Goal: Task Accomplishment & Management: Manage account settings

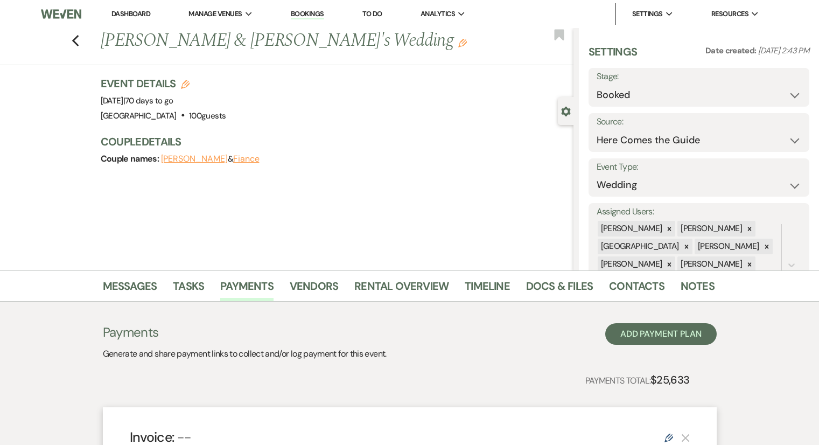
select select "4"
click at [80, 44] on icon "Previous" at bounding box center [76, 40] width 8 height 13
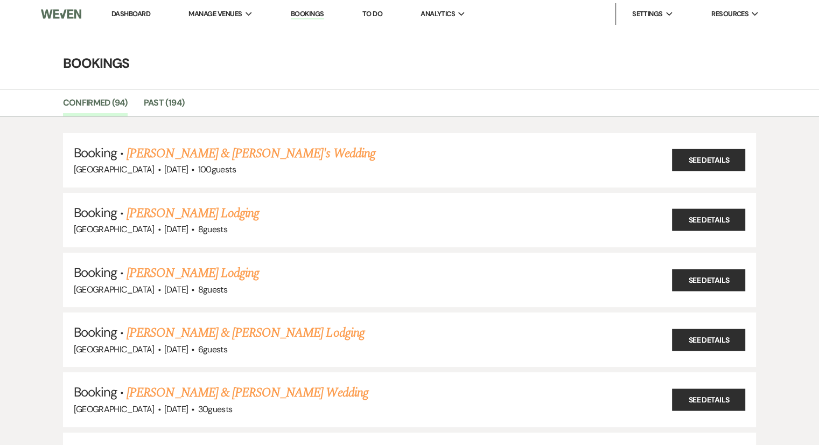
click at [139, 16] on link "Dashboard" at bounding box center [130, 13] width 39 height 9
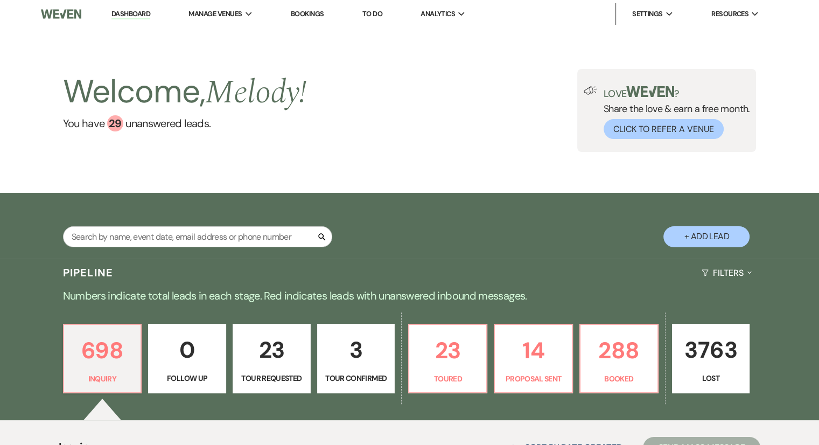
click at [720, 236] on button "+ Add Lead" at bounding box center [706, 236] width 86 height 21
select select "541"
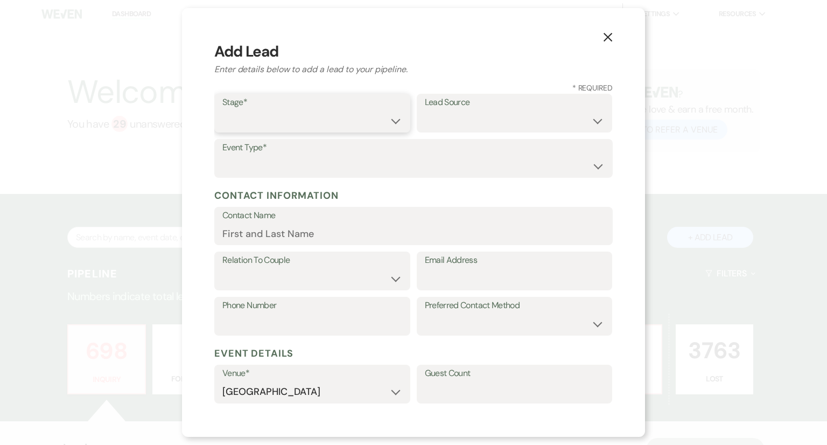
click at [330, 126] on select "Inquiry Follow Up Tour Requested Tour Confirmed Toured Proposal Sent Booked Lost" at bounding box center [312, 120] width 180 height 21
select select "1"
click at [222, 110] on select "Inquiry Follow Up Tour Requested Tour Confirmed Toured Proposal Sent Booked Lost" at bounding box center [312, 120] width 180 height 21
click at [456, 119] on select "Weven Venue Website Instagram Facebook Pinterest Google The Knot Wedding Wire H…" at bounding box center [515, 120] width 180 height 21
select select "20"
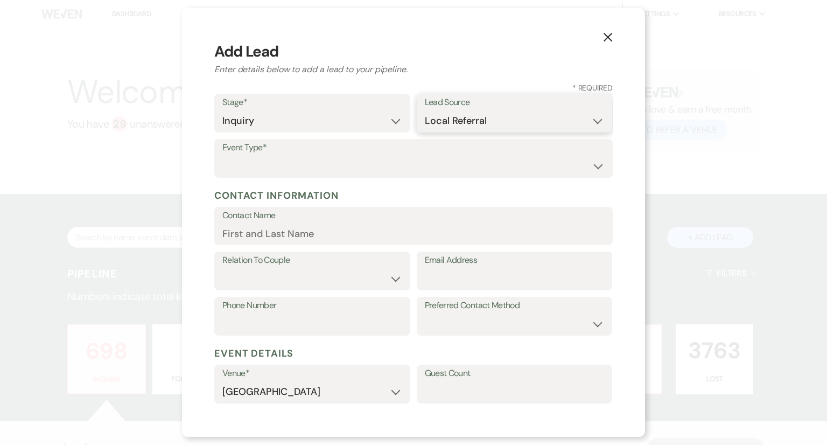
click at [425, 110] on select "Weven Venue Website Instagram Facebook Pinterest Google The Knot Wedding Wire H…" at bounding box center [515, 120] width 180 height 21
click at [279, 145] on label "Event Type*" at bounding box center [413, 148] width 382 height 16
click at [277, 164] on select "Wedding Anniversary Party Baby Shower Bachelorette / Bachelor Party Birthday Pa…" at bounding box center [413, 166] width 382 height 21
select select "1"
click at [222, 156] on select "Wedding Anniversary Party Baby Shower Bachelorette / Bachelor Party Birthday Pa…" at bounding box center [413, 166] width 382 height 21
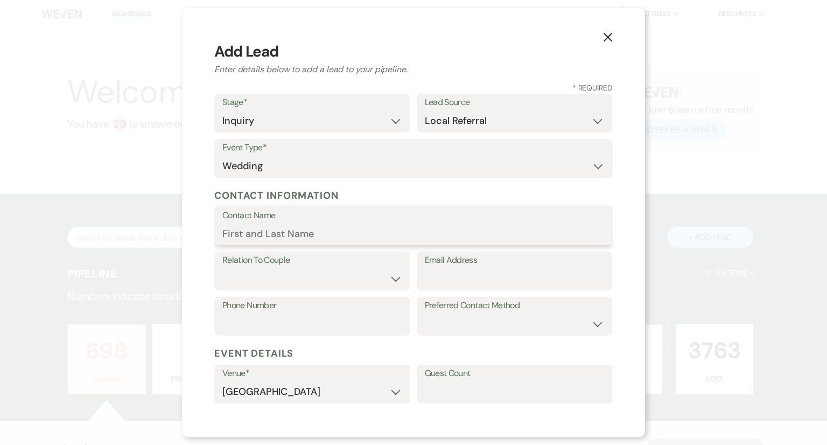
paste input "[PERSON_NAME]"
type input "[PERSON_NAME]"
click at [266, 290] on div "Relation To Couple Couple Planner Parent of Couple Family Member Friend Other" at bounding box center [312, 270] width 196 height 39
click at [267, 280] on select "Couple Planner Parent of Couple Family Member Friend Other" at bounding box center [312, 278] width 180 height 21
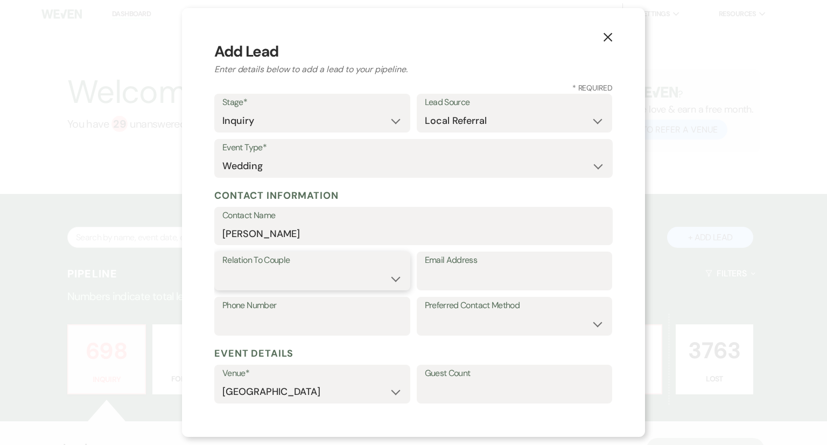
select select "1"
click at [222, 268] on select "Couple Planner Parent of Couple Family Member Friend Other" at bounding box center [312, 278] width 180 height 21
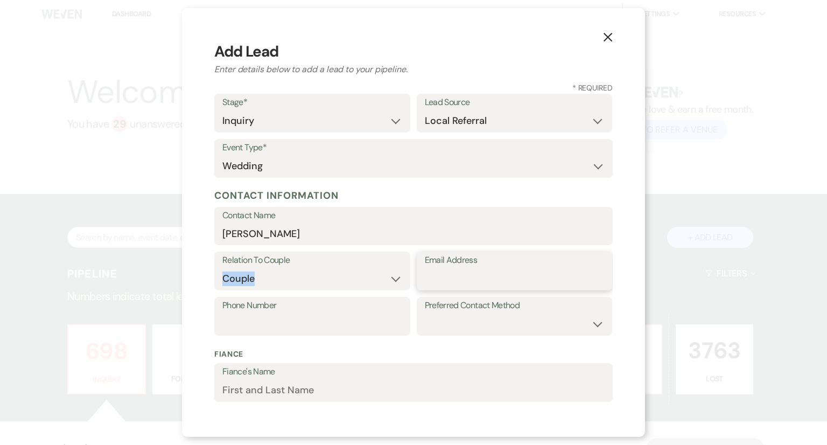
click at [452, 285] on input "Email Address" at bounding box center [515, 278] width 180 height 21
paste input "[PERSON_NAME][EMAIL_ADDRESS][DOMAIN_NAME]"
type input "[PERSON_NAME][EMAIL_ADDRESS][DOMAIN_NAME]"
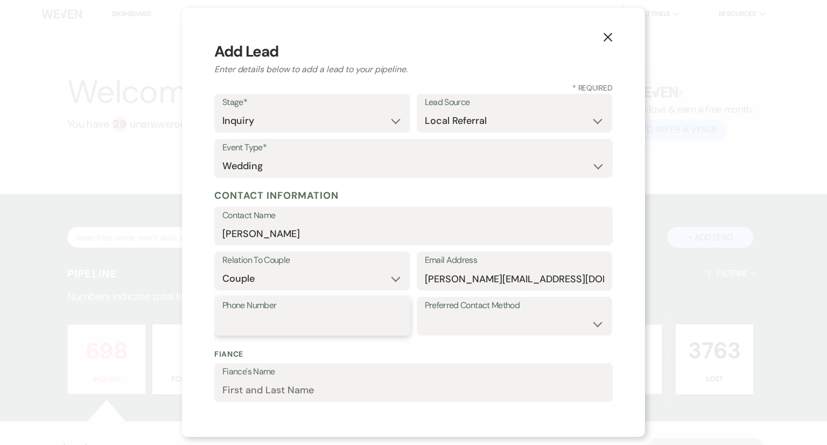
paste input "7069513486"
type input "7069513486"
click at [467, 314] on select "Email Phone Text" at bounding box center [515, 323] width 180 height 21
select select "email"
click at [425, 313] on select "Email Phone Text" at bounding box center [515, 323] width 180 height 21
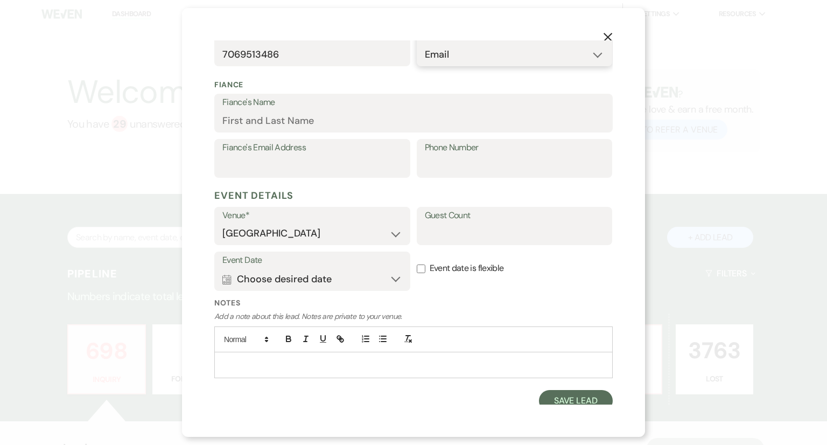
scroll to position [276, 0]
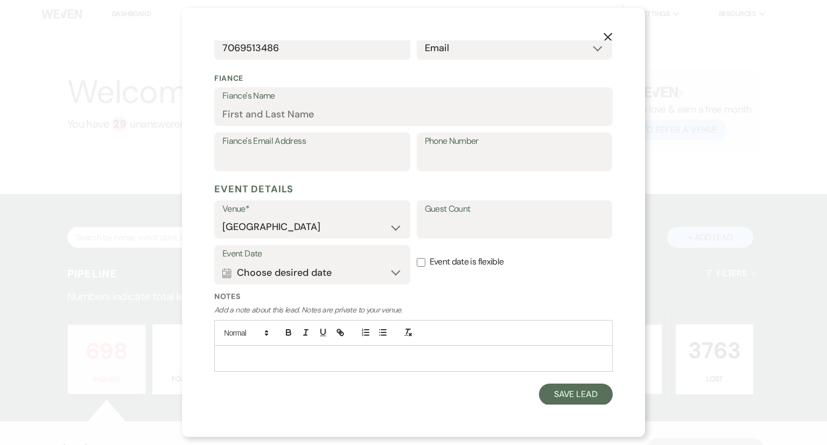
click at [273, 360] on p at bounding box center [413, 358] width 381 height 12
click at [385, 359] on p "Bride called and ask for a tour and said she would go back and let us know." at bounding box center [413, 358] width 381 height 12
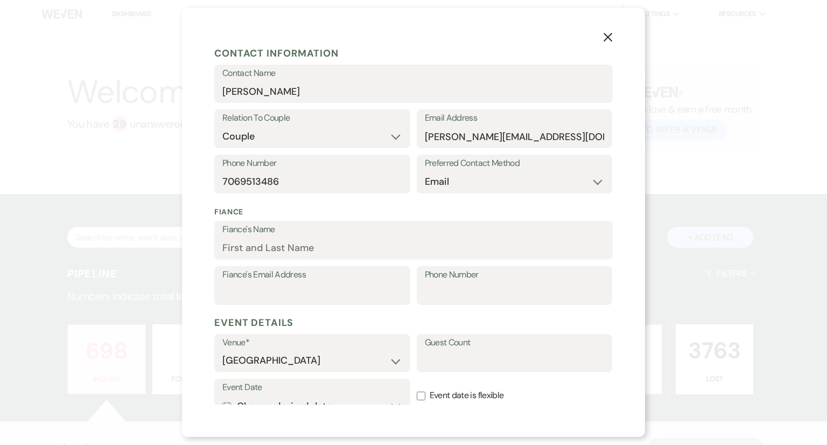
scroll to position [54, 0]
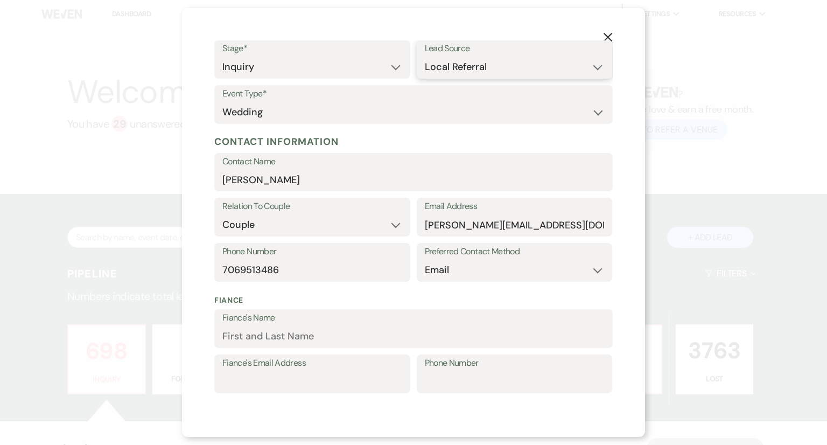
click at [457, 67] on select "Weven Venue Website Instagram Facebook Pinterest Google The Knot Wedding Wire H…" at bounding box center [515, 67] width 180 height 21
select select "6"
click at [425, 57] on select "Weven Venue Website Instagram Facebook Pinterest Google The Knot Wedding Wire H…" at bounding box center [515, 67] width 180 height 21
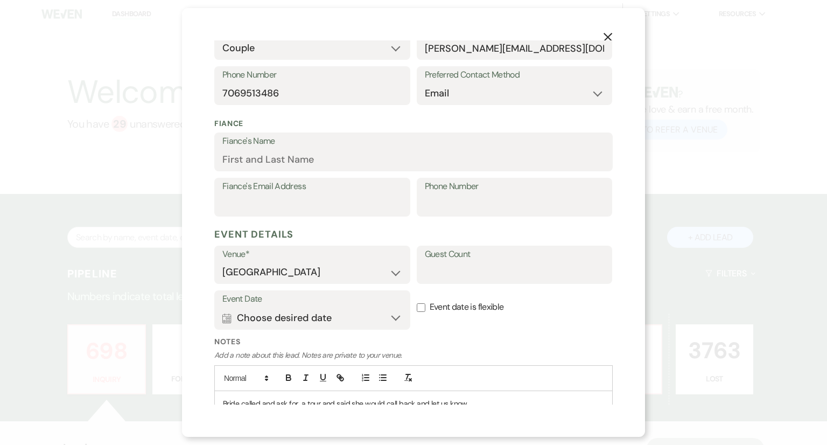
scroll to position [276, 0]
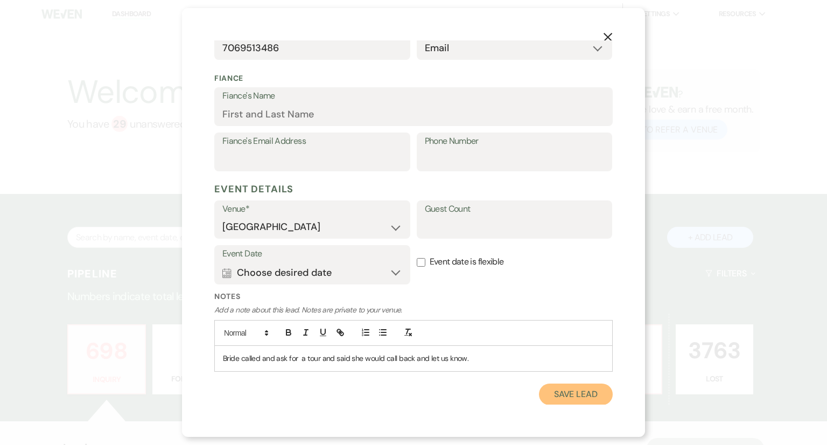
click at [561, 399] on button "Save Lead" at bounding box center [576, 394] width 74 height 22
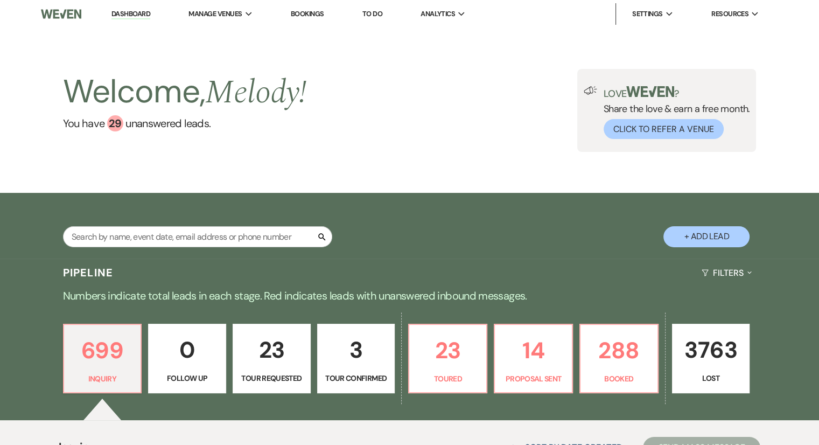
click at [686, 239] on button "+ Add Lead" at bounding box center [706, 236] width 86 height 21
select select "541"
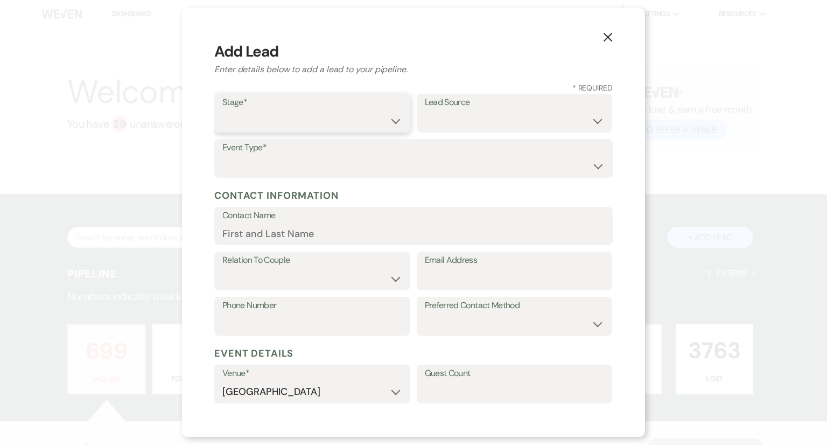
click at [259, 115] on select "Inquiry Follow Up Tour Requested Tour Confirmed Toured Proposal Sent Booked Lost" at bounding box center [312, 120] width 180 height 21
select select "1"
click at [222, 110] on select "Inquiry Follow Up Tour Requested Tour Confirmed Toured Proposal Sent Booked Lost" at bounding box center [312, 120] width 180 height 21
click at [486, 115] on select "Weven Venue Website Instagram Facebook Pinterest Google The Knot Wedding Wire H…" at bounding box center [515, 120] width 180 height 21
click at [463, 107] on label "Lead Source" at bounding box center [515, 103] width 180 height 16
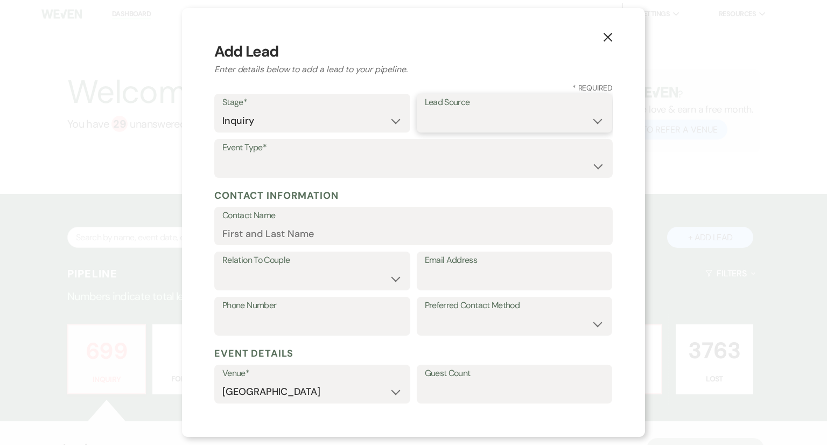
click at [454, 124] on select "Weven Venue Website Instagram Facebook Pinterest Google The Knot Wedding Wire H…" at bounding box center [515, 120] width 180 height 21
select select "6"
click at [425, 110] on select "Weven Venue Website Instagram Facebook Pinterest Google The Knot Wedding Wire H…" at bounding box center [515, 120] width 180 height 21
click at [319, 172] on select "Wedding Anniversary Party Baby Shower Bachelorette / Bachelor Party Birthday Pa…" at bounding box center [413, 166] width 382 height 21
select select "1"
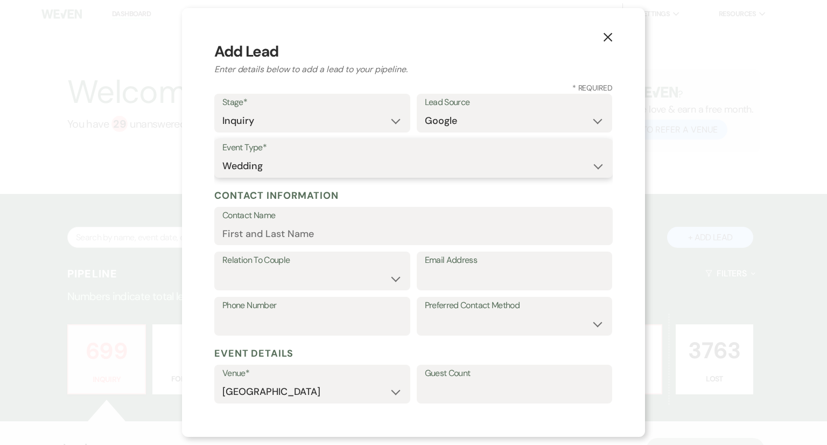
click at [222, 156] on select "Wedding Anniversary Party Baby Shower Bachelorette / Bachelor Party Birthday Pa…" at bounding box center [413, 166] width 382 height 21
paste input "[PERSON_NAME]"
type input "[PERSON_NAME]"
paste input "[PERSON_NAME][EMAIL_ADDRESS][PERSON_NAME][PERSON_NAME][DOMAIN_NAME]"
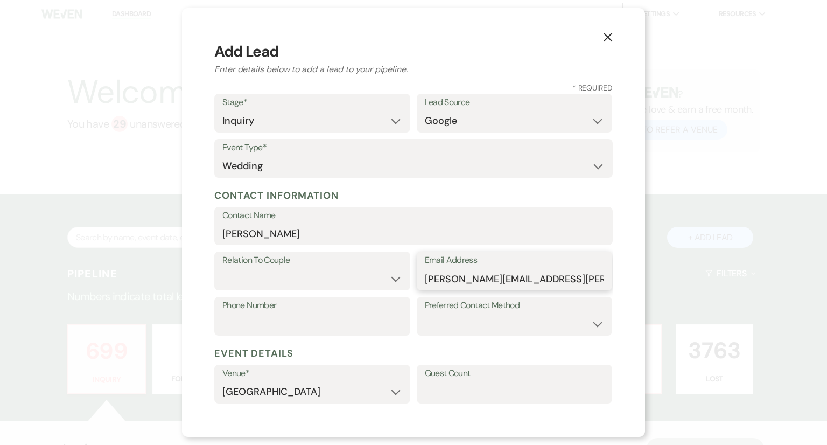
type input "[PERSON_NAME][EMAIL_ADDRESS][PERSON_NAME][PERSON_NAME][DOMAIN_NAME]"
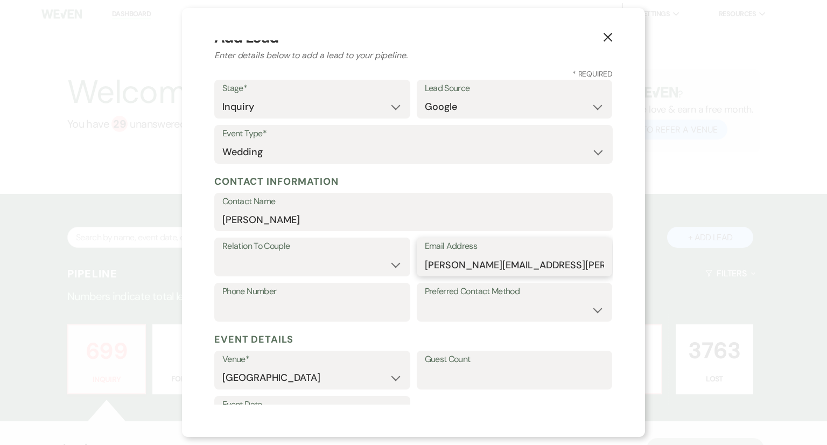
scroll to position [54, 0]
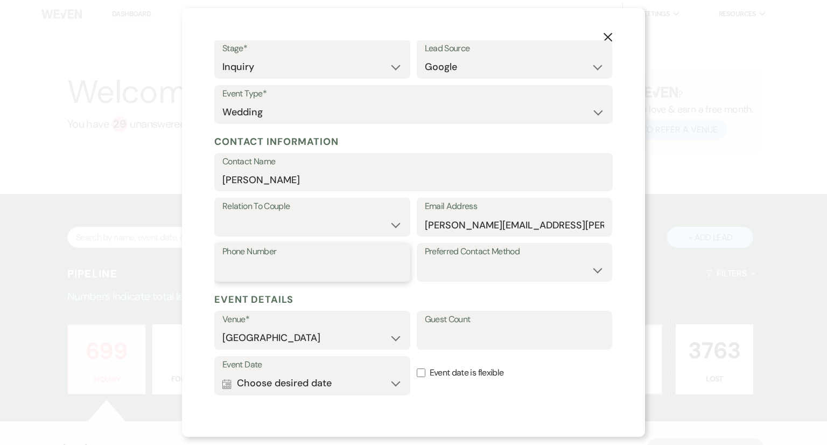
paste input "4156975853"
type input "4156975853"
click at [249, 222] on select "Couple Planner Parent of Couple Family Member Friend Other" at bounding box center [312, 224] width 180 height 21
select select "1"
click at [222, 214] on select "Couple Planner Parent of Couple Family Member Friend Other" at bounding box center [312, 224] width 180 height 21
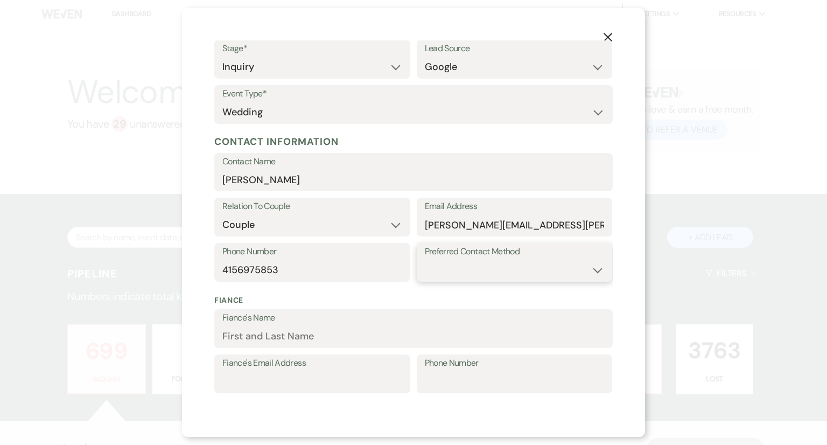
click at [457, 263] on select "Email Phone Text" at bounding box center [515, 269] width 180 height 21
select select "email"
click at [425, 259] on select "Email Phone Text" at bounding box center [515, 269] width 180 height 21
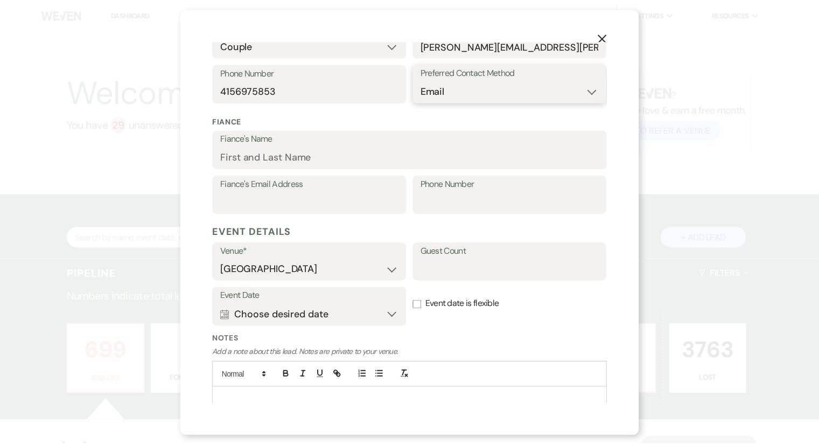
scroll to position [276, 0]
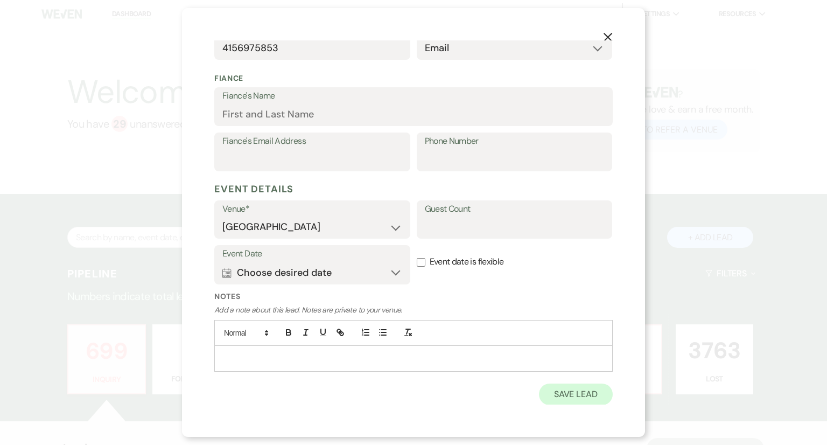
drag, startPoint x: 562, startPoint y: 399, endPoint x: 557, endPoint y: 395, distance: 6.1
click at [562, 399] on button "Save Lead" at bounding box center [576, 394] width 74 height 22
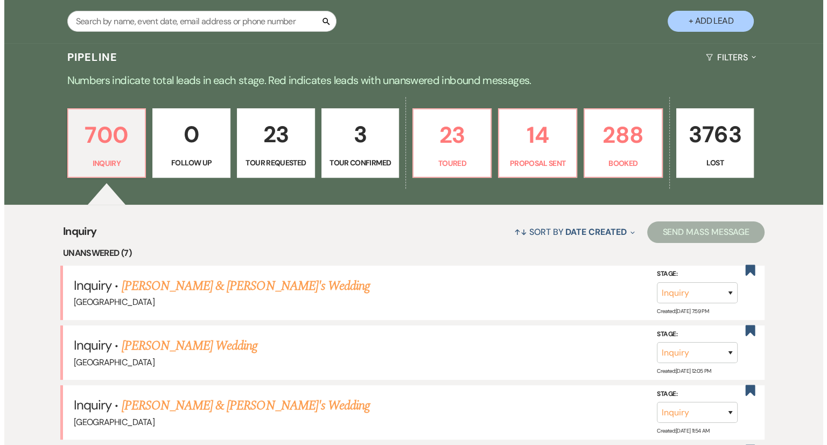
scroll to position [0, 0]
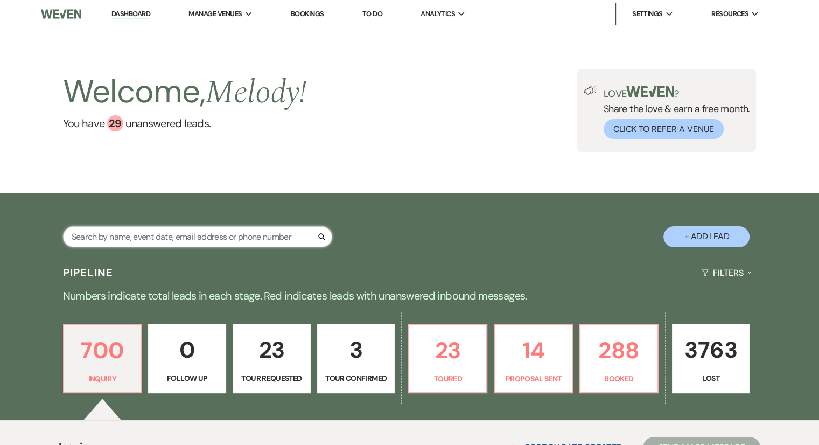
paste input "[PERSON_NAME]"
type input "[PERSON_NAME]"
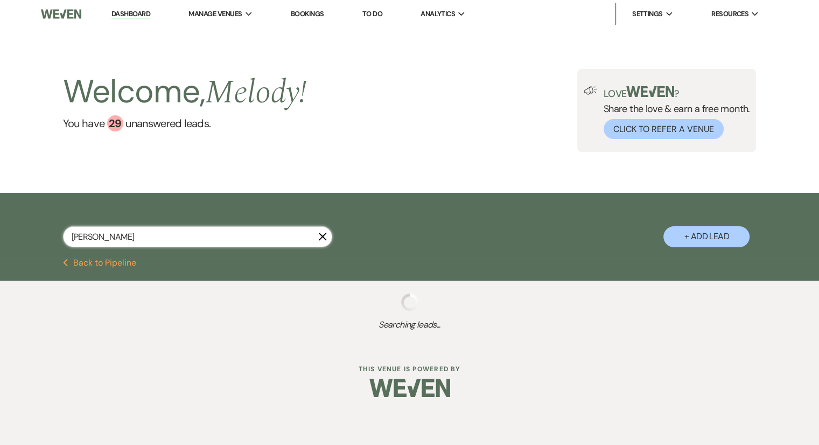
select select "8"
select select "5"
select select "8"
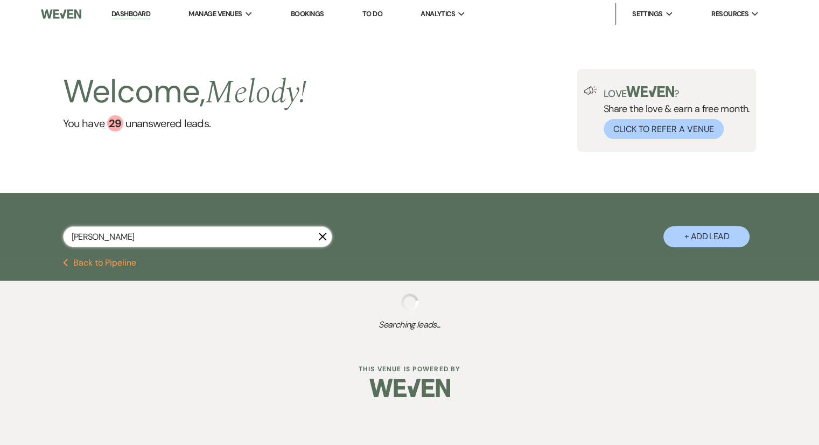
select select "5"
select select "8"
select select "6"
select select "8"
select select "5"
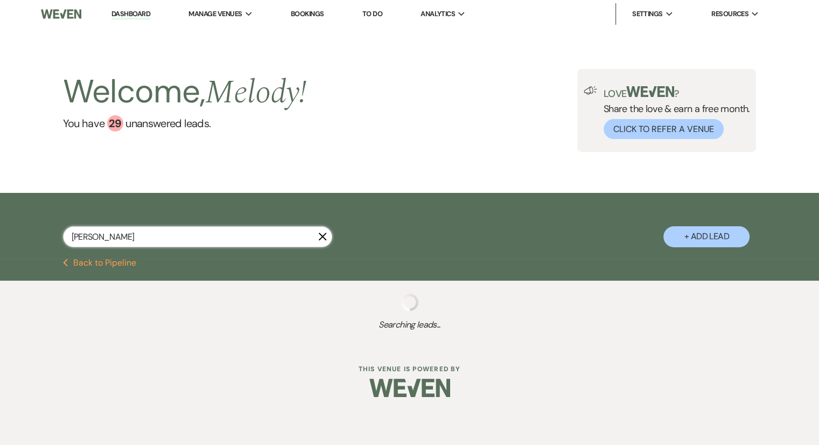
select select "8"
select select "5"
select select "8"
select select "5"
select select "8"
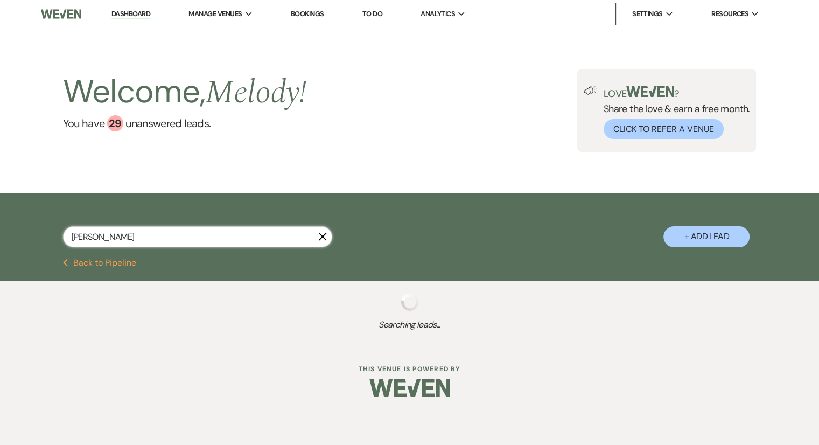
select select "5"
select select "8"
select select "5"
select select "8"
select select "5"
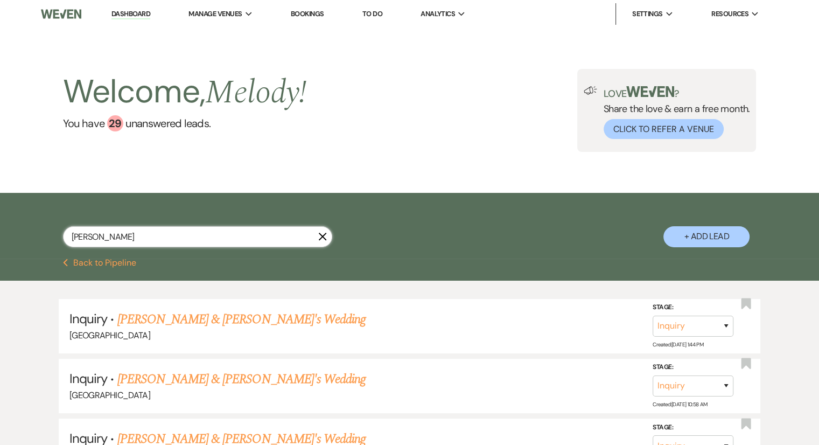
type input "[PERSON_NAME]"
click at [699, 241] on button "+ Add Lead" at bounding box center [706, 236] width 86 height 21
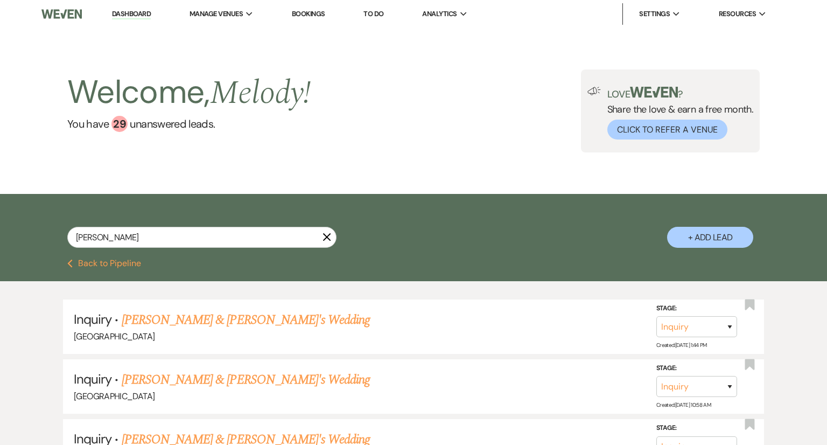
select select "541"
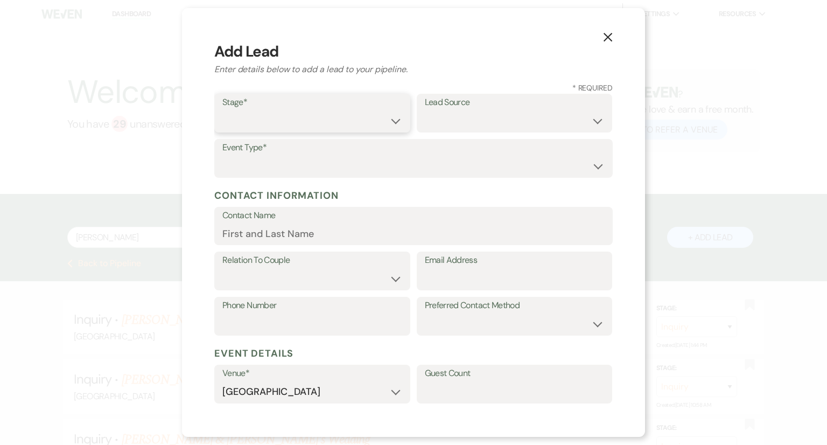
click at [273, 130] on select "Inquiry Follow Up Tour Requested Tour Confirmed Toured Proposal Sent Booked Lost" at bounding box center [312, 120] width 180 height 21
select select "1"
click at [222, 110] on select "Inquiry Follow Up Tour Requested Tour Confirmed Toured Proposal Sent Booked Lost" at bounding box center [312, 120] width 180 height 21
click at [443, 126] on select "Weven Venue Website Instagram Facebook Pinterest Google The Knot Wedding Wire H…" at bounding box center [515, 120] width 180 height 21
select select "6"
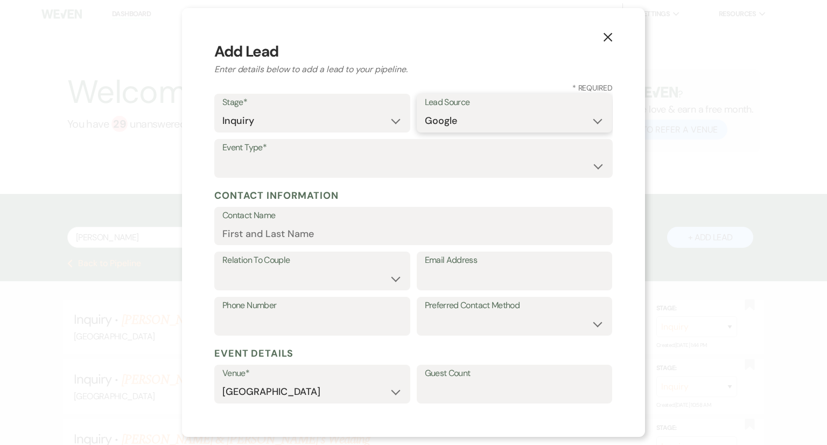
click at [425, 110] on select "Weven Venue Website Instagram Facebook Pinterest Google The Knot Wedding Wire H…" at bounding box center [515, 120] width 180 height 21
click at [274, 167] on select "Wedding Anniversary Party Baby Shower Bachelorette / Bachelor Party Birthday Pa…" at bounding box center [413, 166] width 382 height 21
select select "1"
click at [222, 156] on select "Wedding Anniversary Party Baby Shower Bachelorette / Bachelor Party Birthday Pa…" at bounding box center [413, 166] width 382 height 21
paste input "[PERSON_NAME]"
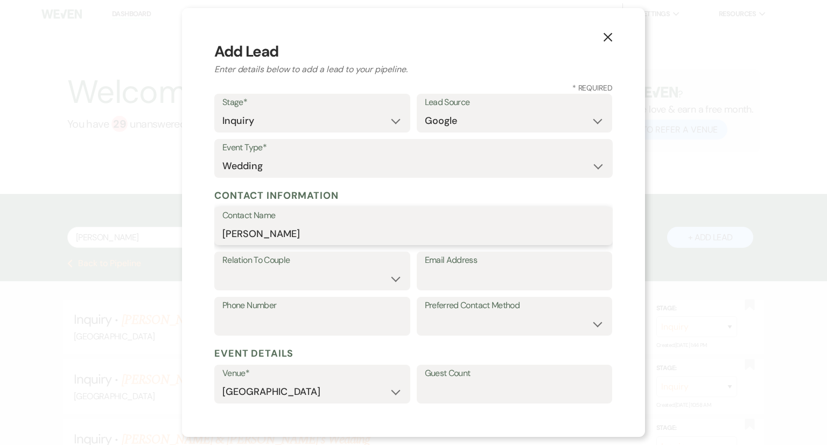
type input "[PERSON_NAME]"
paste input "[EMAIL_ADDRESS][DOMAIN_NAME]"
type input "[EMAIL_ADDRESS][DOMAIN_NAME]"
click at [249, 283] on select "Couple Planner Parent of Couple Family Member Friend Other" at bounding box center [312, 278] width 180 height 21
select select "1"
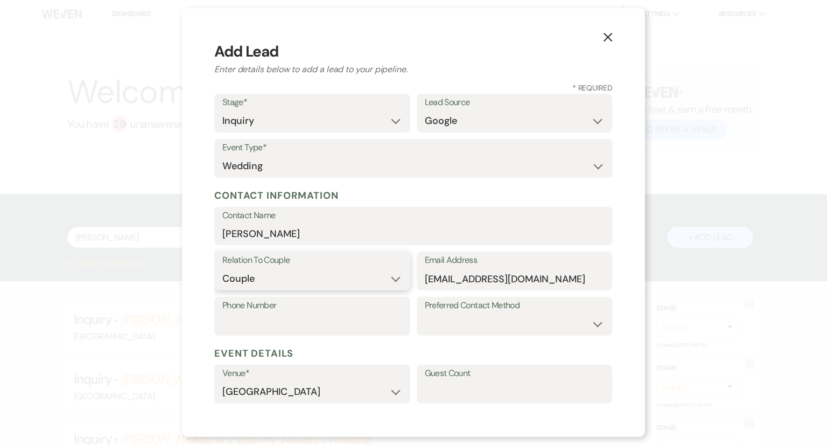
click at [222, 268] on select "Couple Planner Parent of Couple Family Member Friend Other" at bounding box center [312, 278] width 180 height 21
paste input "2392735265"
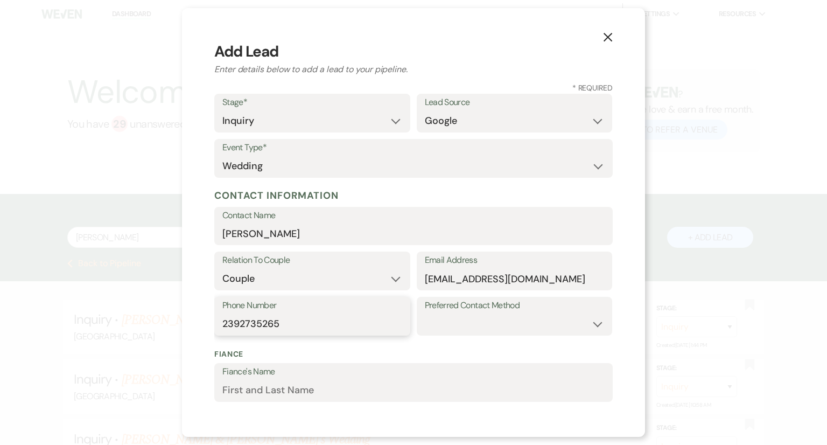
type input "2392735265"
click at [445, 328] on select "Email Phone Text" at bounding box center [515, 323] width 180 height 21
select select "email"
click at [425, 313] on select "Email Phone Text" at bounding box center [515, 323] width 180 height 21
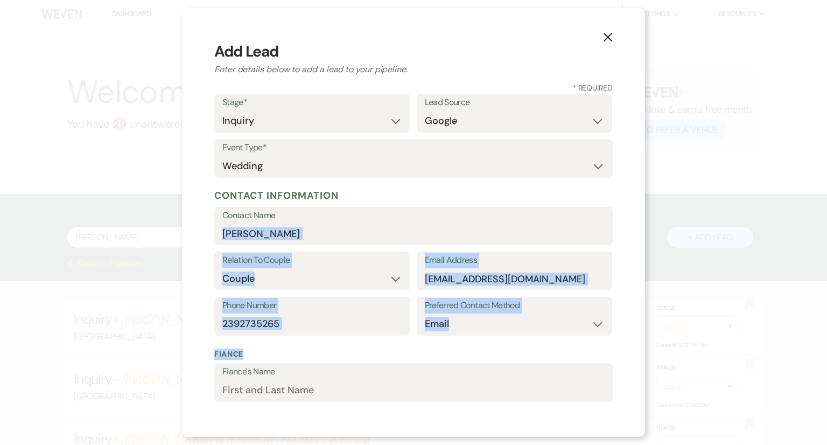
drag, startPoint x: 612, startPoint y: 240, endPoint x: 611, endPoint y: 384, distance: 143.7
click at [611, 384] on div "X Add Lead Enter details below to add a lead to your pipeline. * Required Stage…" at bounding box center [413, 222] width 463 height 428
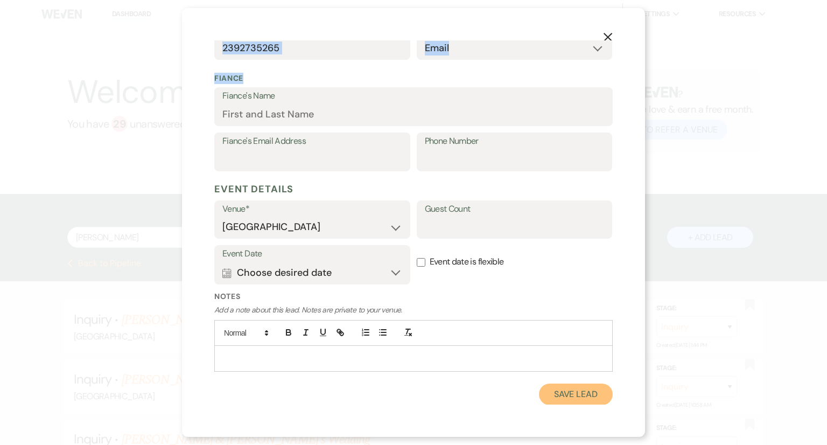
click at [570, 386] on button "Save Lead" at bounding box center [576, 394] width 74 height 22
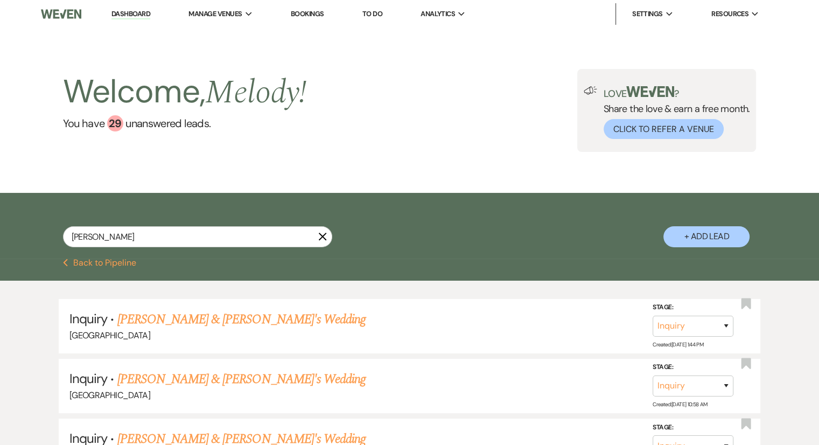
click at [313, 13] on link "Bookings" at bounding box center [307, 13] width 33 height 9
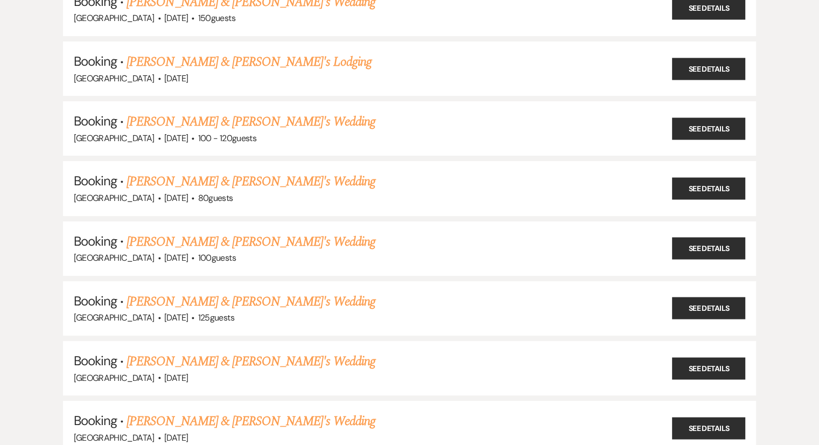
scroll to position [4198, 0]
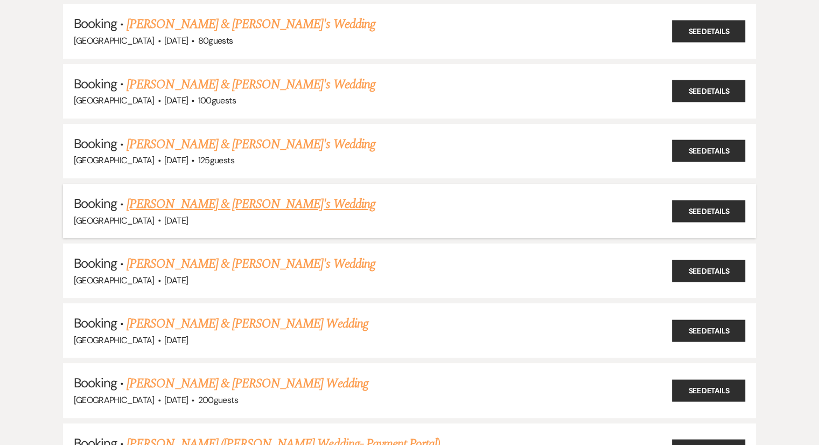
click at [211, 194] on link "[PERSON_NAME] & [PERSON_NAME]'s Wedding" at bounding box center [250, 203] width 249 height 19
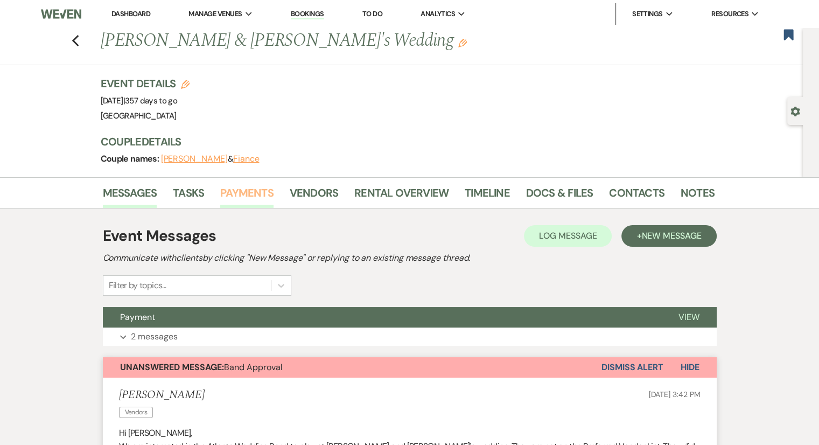
click at [242, 192] on link "Payments" at bounding box center [246, 196] width 53 height 24
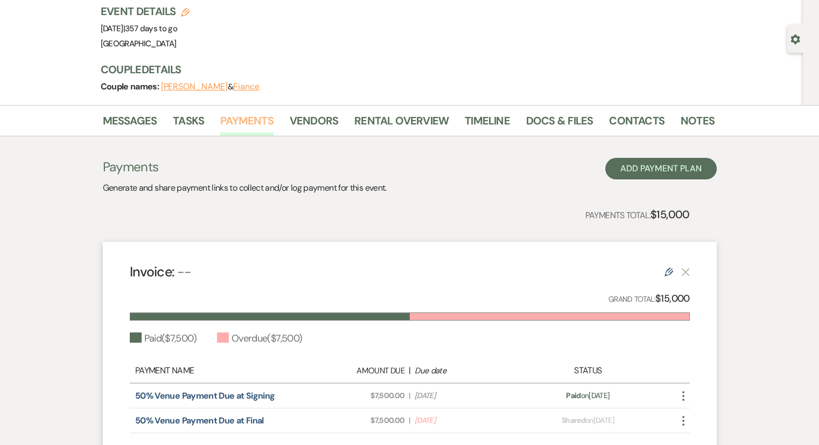
scroll to position [161, 0]
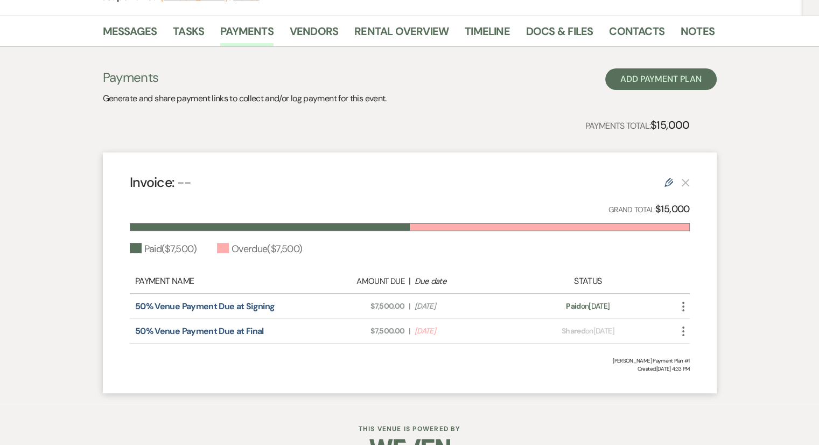
click at [682, 332] on icon "More" at bounding box center [682, 331] width 13 height 13
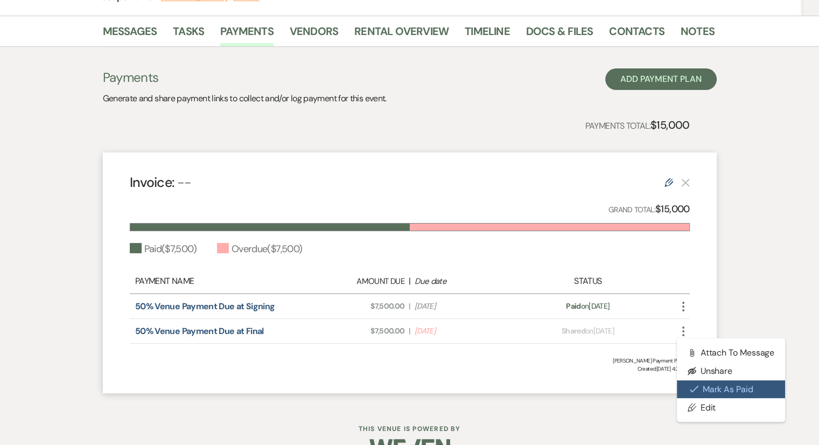
click at [695, 388] on icon "Check Mark" at bounding box center [693, 388] width 9 height 9
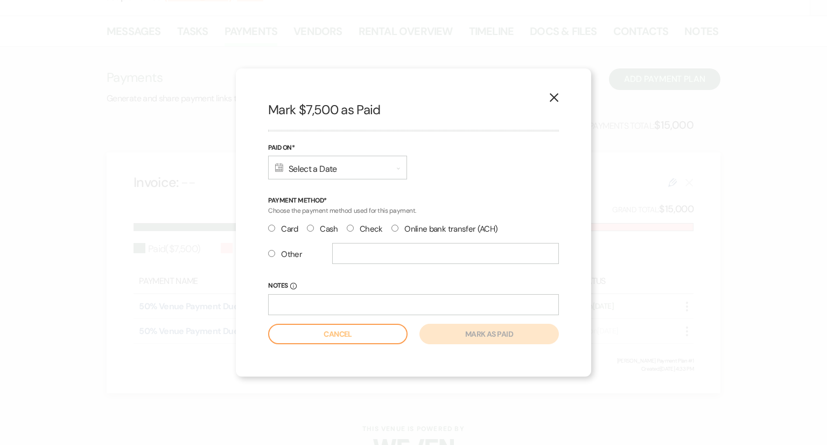
click at [307, 171] on div "Calendar Select a Date Expand" at bounding box center [337, 168] width 139 height 24
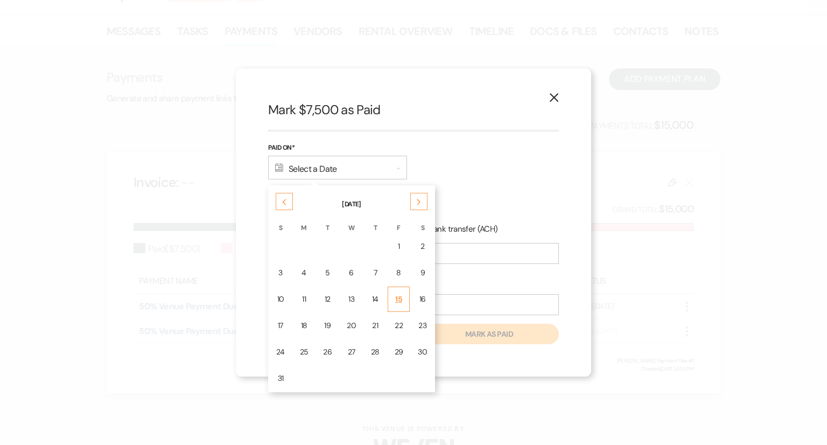
click at [394, 300] on div "15" at bounding box center [398, 298] width 9 height 11
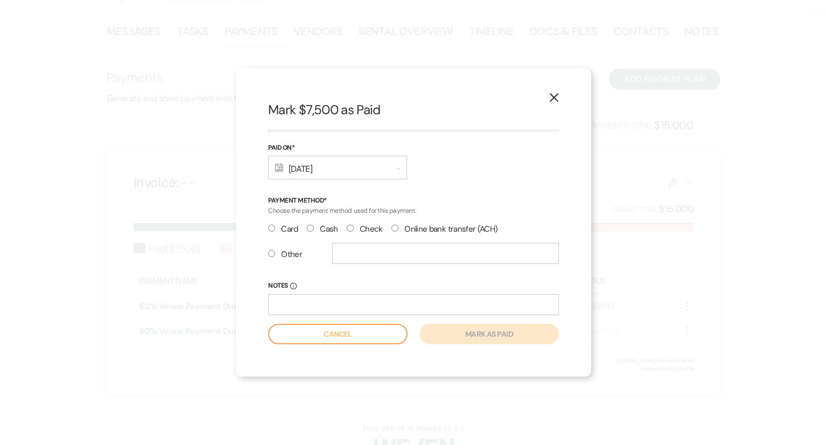
click at [350, 227] on input "Check" at bounding box center [350, 227] width 7 height 7
radio input "true"
click at [312, 309] on input "Notes Info" at bounding box center [413, 304] width 291 height 21
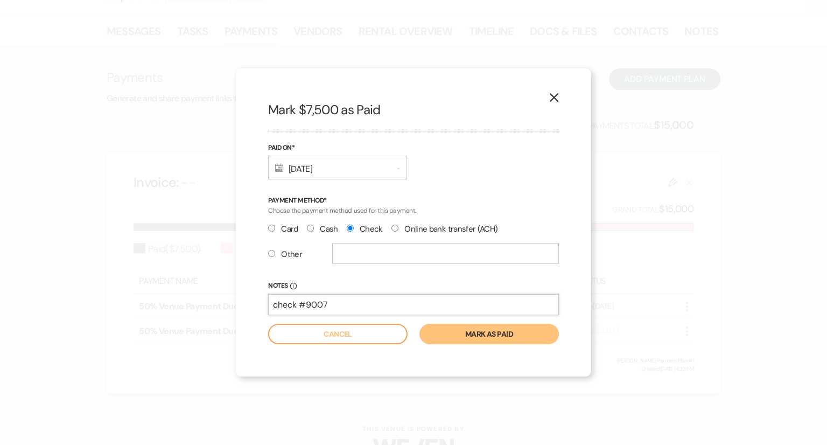
type input "check #9007"
click at [504, 341] on button "Mark as paid" at bounding box center [488, 333] width 139 height 20
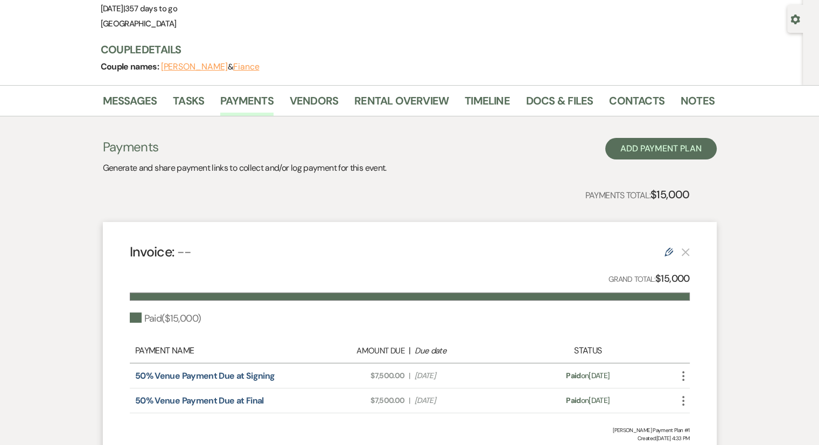
scroll to position [0, 0]
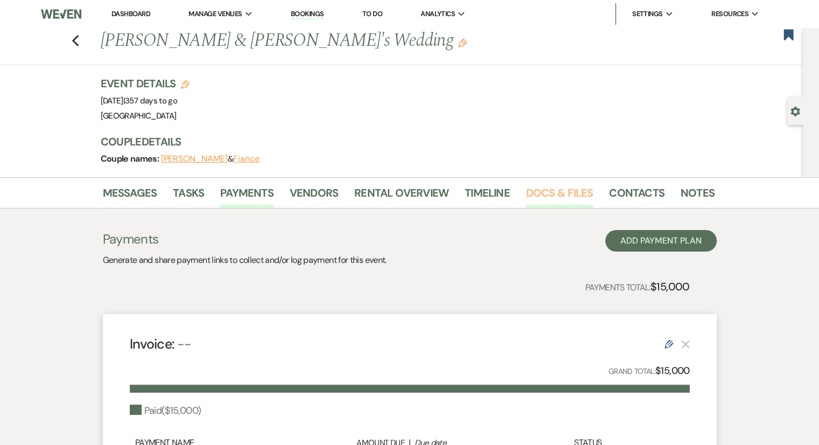
click at [538, 200] on link "Docs & Files" at bounding box center [559, 196] width 67 height 24
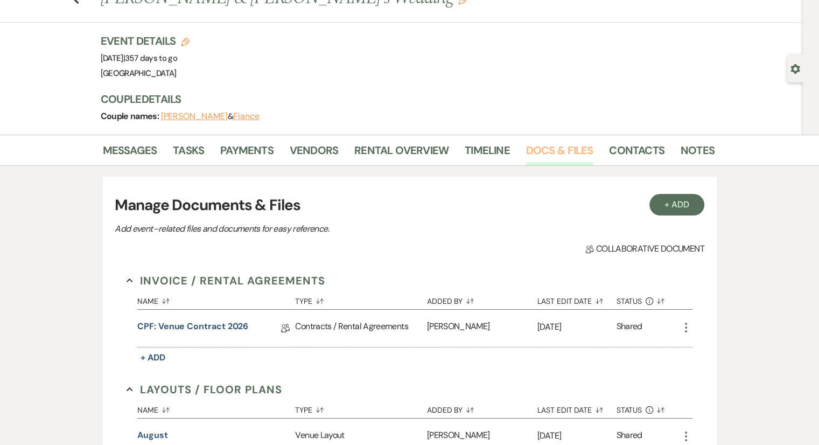
scroll to position [108, 0]
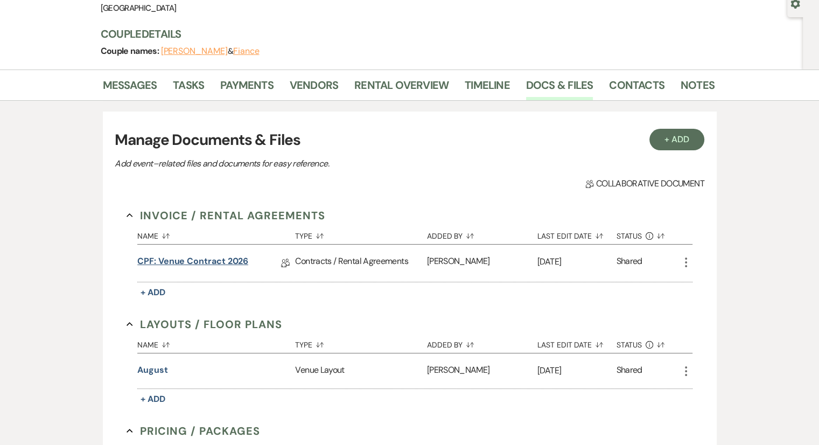
click at [234, 260] on link "CPF: Venue Contract 2026" at bounding box center [192, 263] width 111 height 17
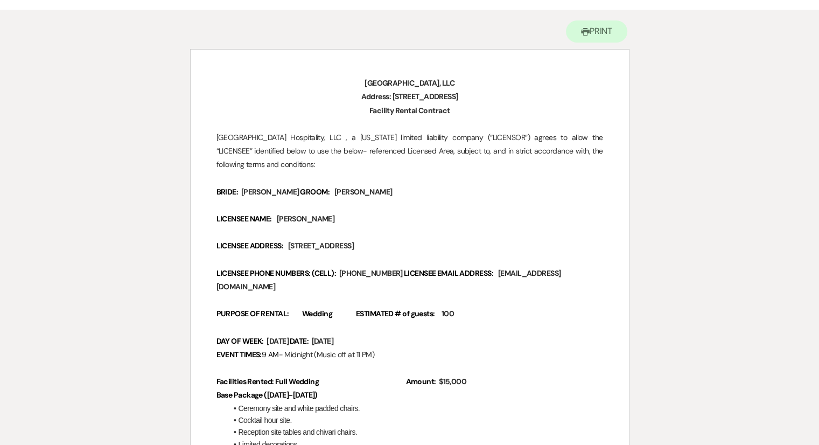
scroll to position [108, 0]
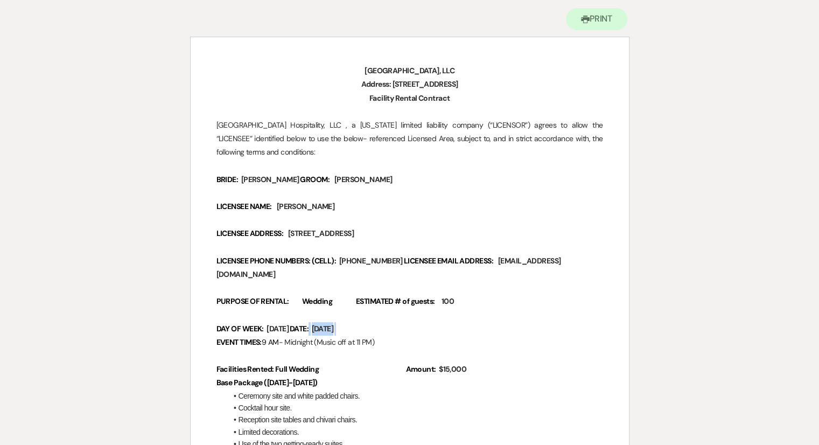
drag, startPoint x: 390, startPoint y: 315, endPoint x: 332, endPoint y: 313, distance: 58.2
click at [332, 322] on p "DAY OF WEEK: ﻿ [DATE] ﻿ DATE: ﻿ [DATE] ﻿" at bounding box center [409, 328] width 386 height 13
copy p "﻿ [DATE] ﻿"
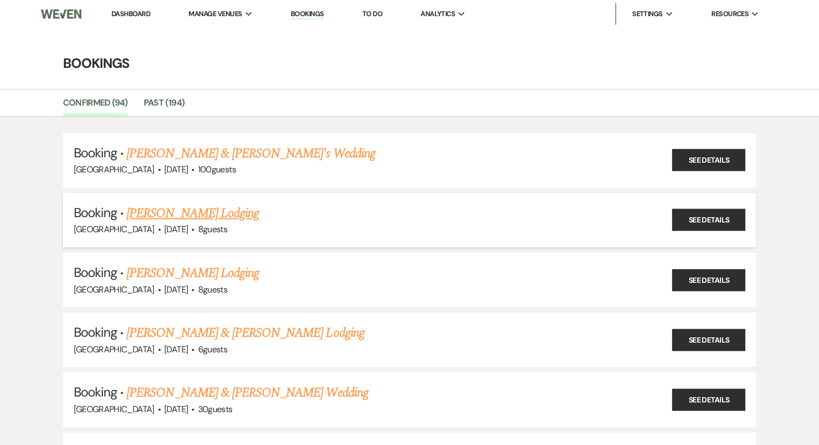
click at [211, 209] on link "[PERSON_NAME] Lodging" at bounding box center [192, 212] width 132 height 19
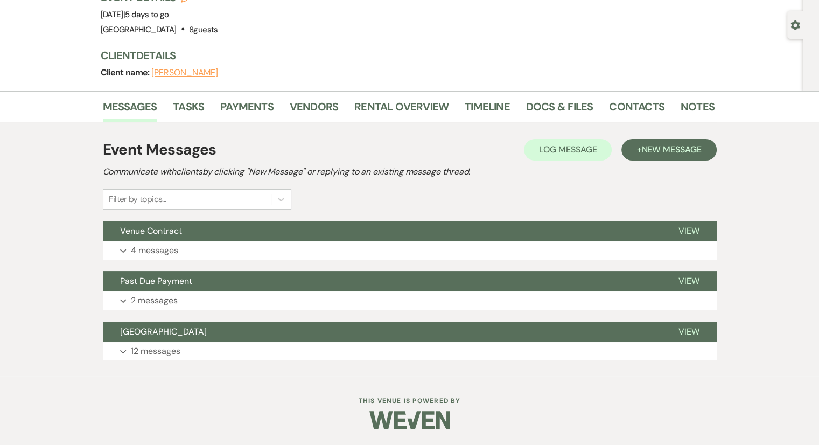
scroll to position [86, 0]
click at [258, 102] on link "Payments" at bounding box center [246, 110] width 53 height 24
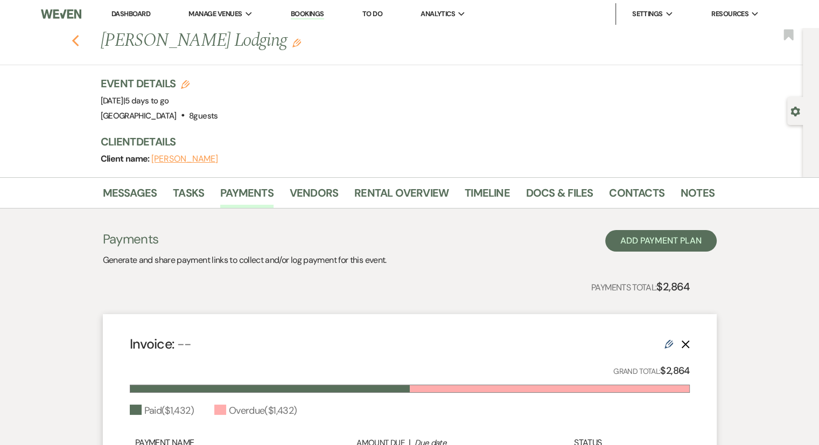
click at [79, 44] on use "button" at bounding box center [75, 41] width 7 height 12
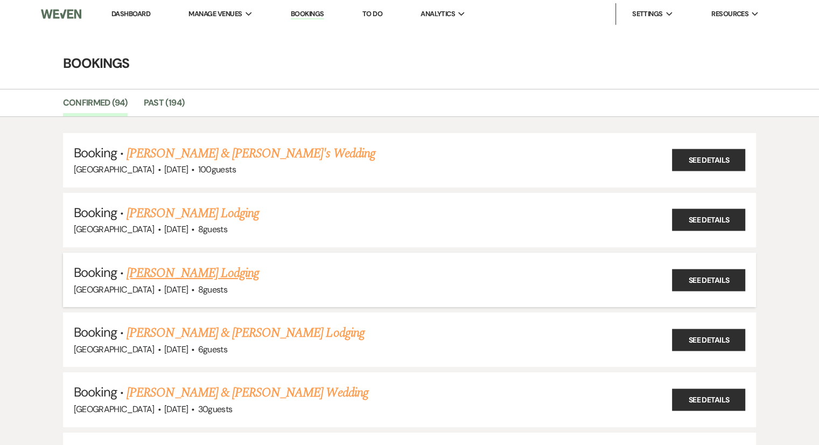
click at [188, 270] on link "[PERSON_NAME] Lodging" at bounding box center [192, 272] width 132 height 19
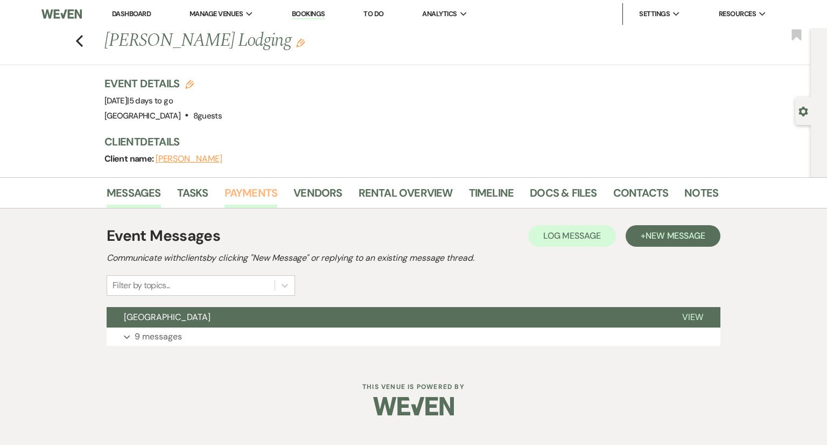
click at [245, 189] on link "Payments" at bounding box center [250, 196] width 53 height 24
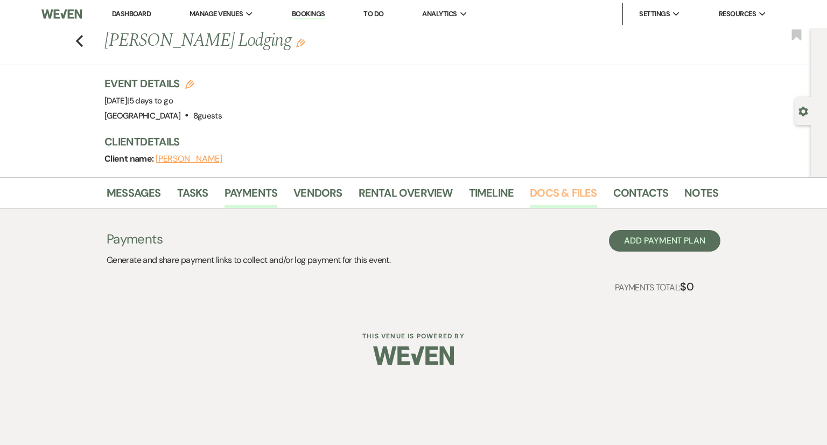
click at [568, 198] on link "Docs & Files" at bounding box center [563, 196] width 67 height 24
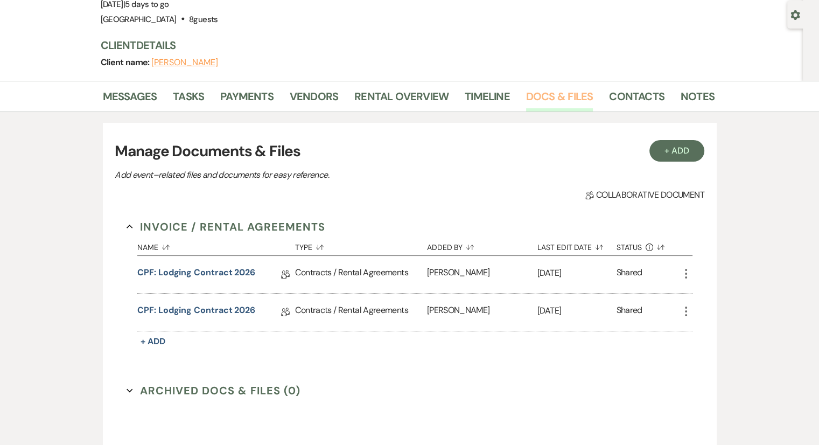
scroll to position [161, 0]
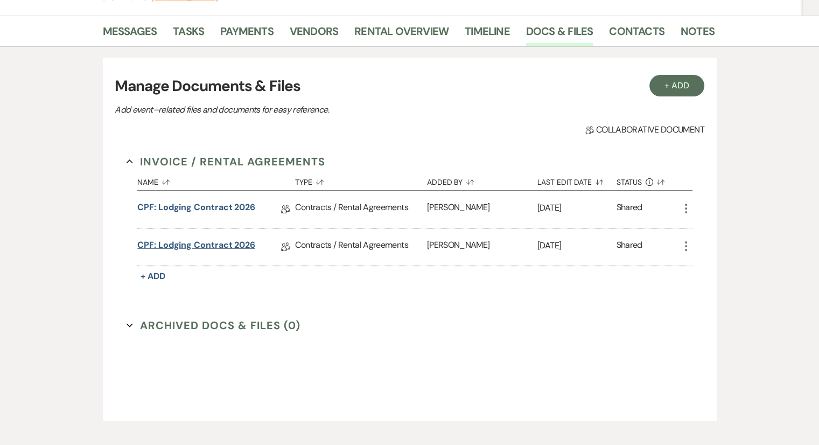
click at [215, 248] on link "CPF: Lodging Contract 2026" at bounding box center [196, 246] width 118 height 17
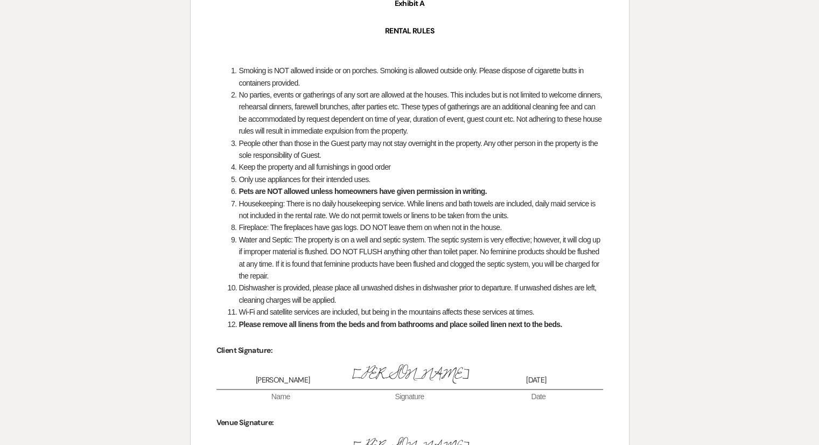
scroll to position [1809, 0]
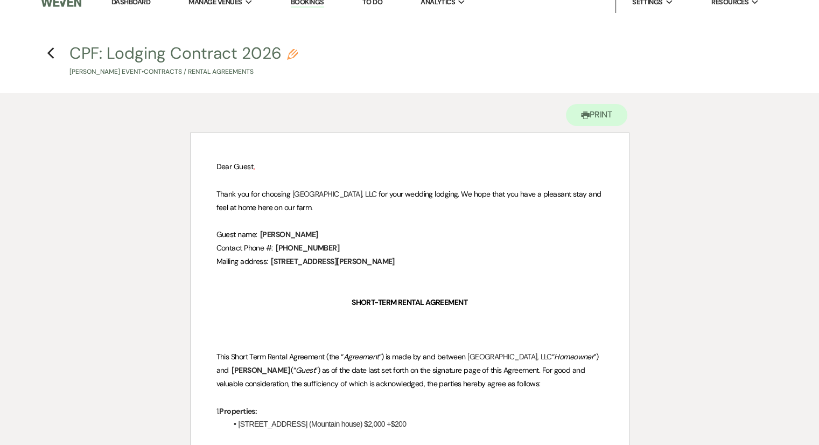
scroll to position [0, 0]
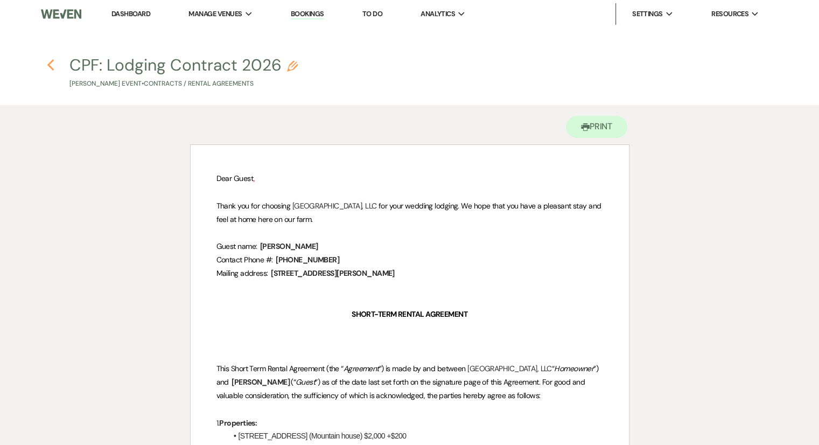
drag, startPoint x: 56, startPoint y: 64, endPoint x: 50, endPoint y: 66, distance: 7.0
click at [52, 66] on h4 "Previous CPF: Lodging Contract 2026 Pencil [PERSON_NAME] Event • Contracts / Re…" at bounding box center [409, 71] width 775 height 35
click at [49, 67] on use "button" at bounding box center [50, 65] width 7 height 12
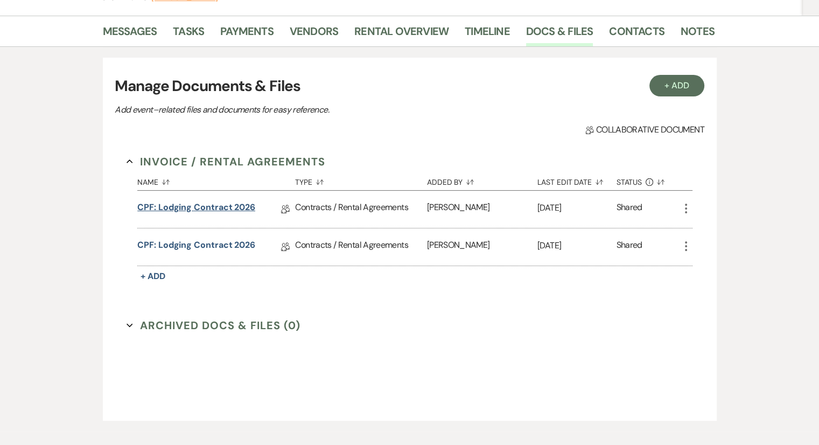
click at [209, 207] on link "CPF: Lodging Contract 2026" at bounding box center [196, 209] width 118 height 17
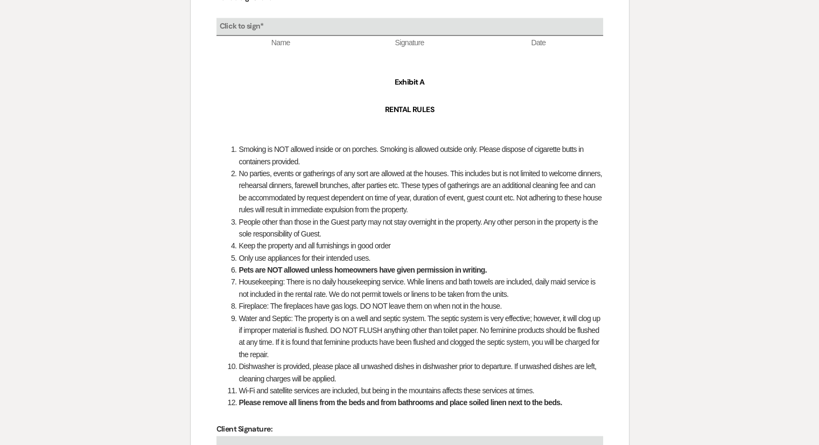
scroll to position [1507, 0]
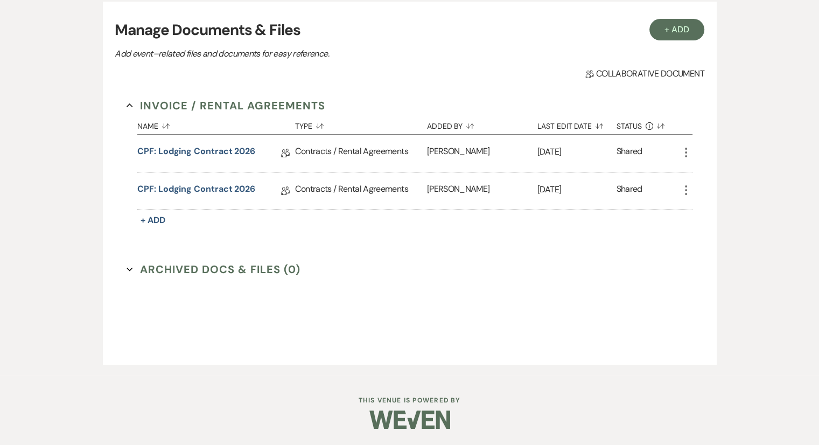
scroll to position [161, 0]
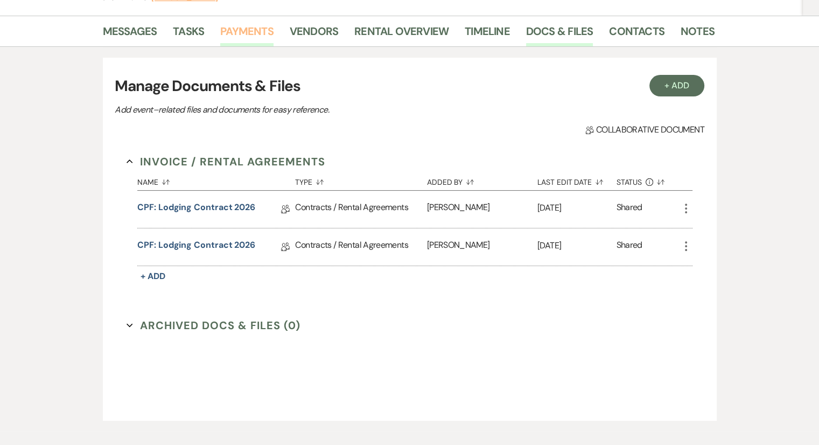
click at [241, 31] on link "Payments" at bounding box center [246, 35] width 53 height 24
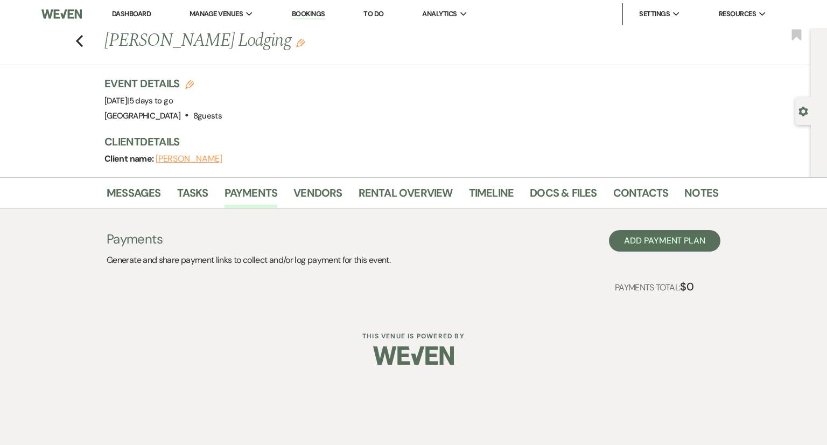
click at [79, 48] on div "Previous [PERSON_NAME] Lodging Edit Bookmark" at bounding box center [403, 46] width 816 height 37
click at [79, 46] on icon "Previous" at bounding box center [79, 40] width 8 height 13
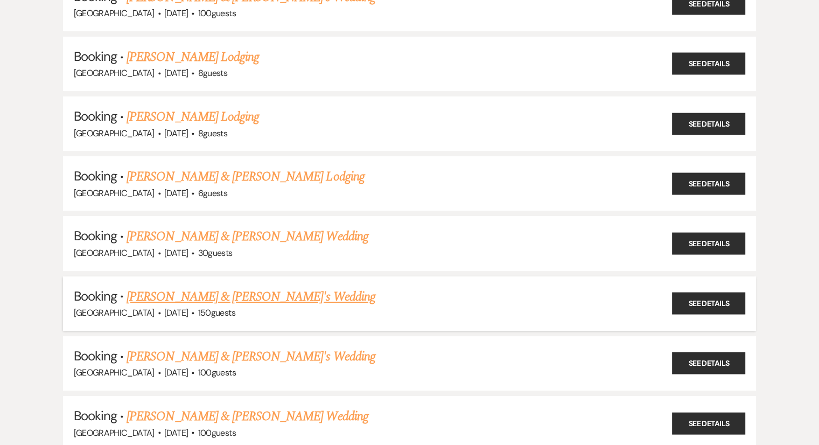
scroll to position [161, 0]
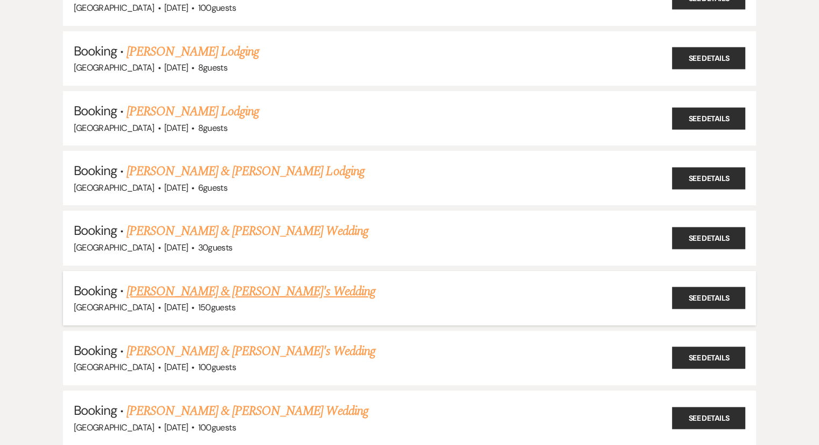
click at [189, 291] on link "[PERSON_NAME] & [PERSON_NAME]'s Wedding" at bounding box center [250, 290] width 249 height 19
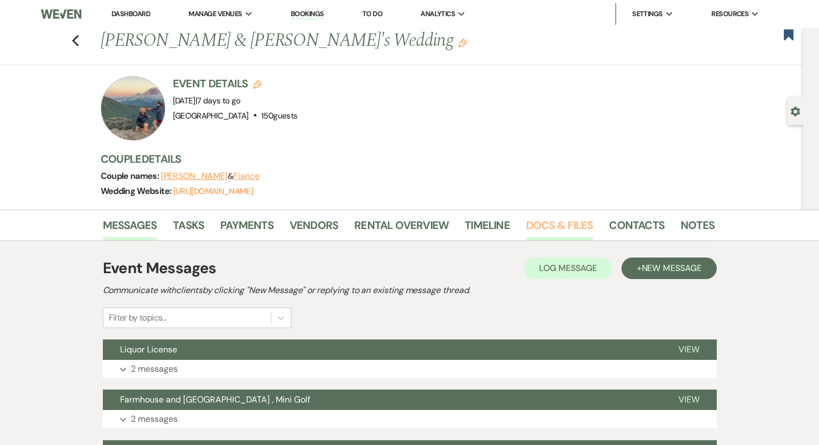
click at [557, 227] on link "Docs & Files" at bounding box center [559, 228] width 67 height 24
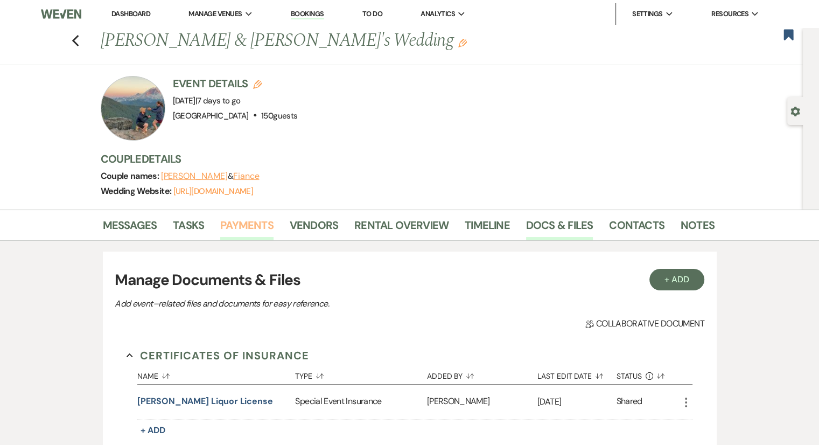
click at [237, 231] on link "Payments" at bounding box center [246, 228] width 53 height 24
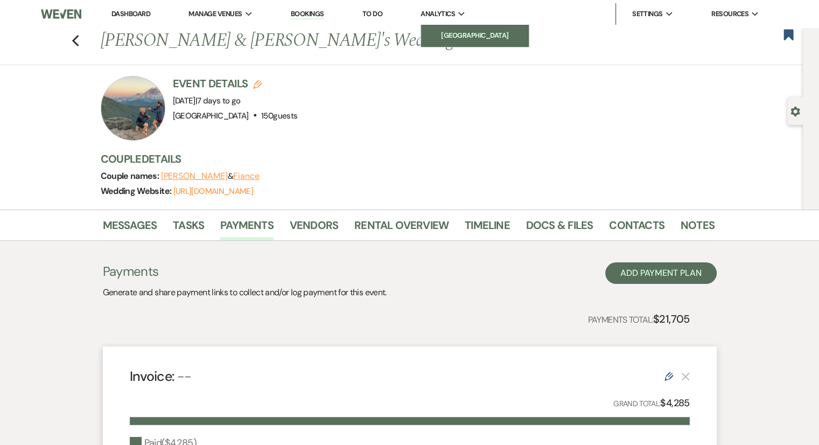
click at [457, 36] on li "[GEOGRAPHIC_DATA]" at bounding box center [474, 35] width 97 height 11
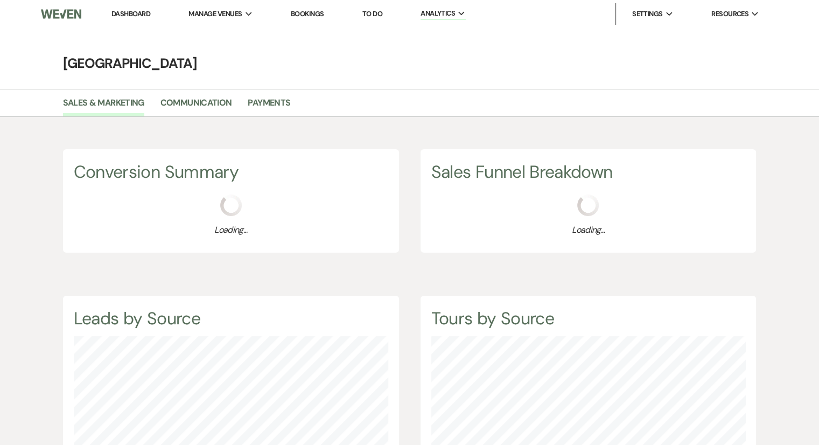
scroll to position [444, 818]
click at [273, 100] on link "Payments" at bounding box center [269, 106] width 43 height 20
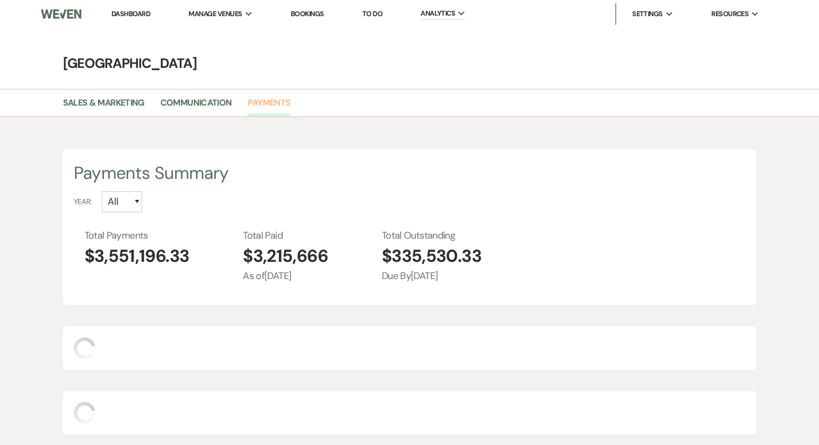
select select "2025"
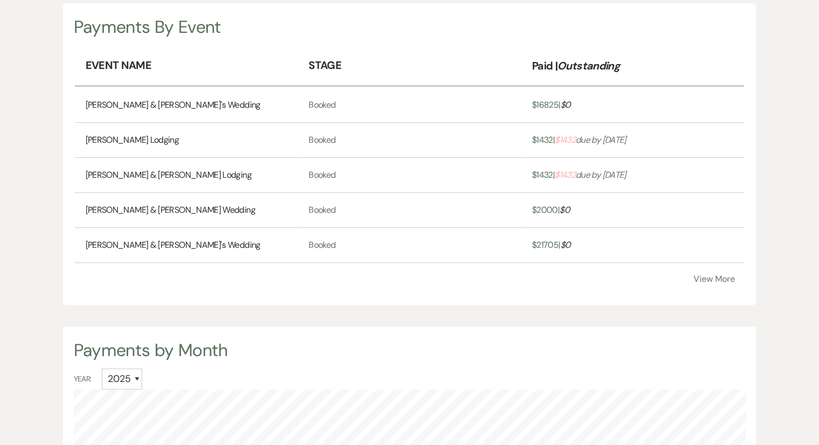
click at [706, 276] on button "View More" at bounding box center [713, 278] width 41 height 9
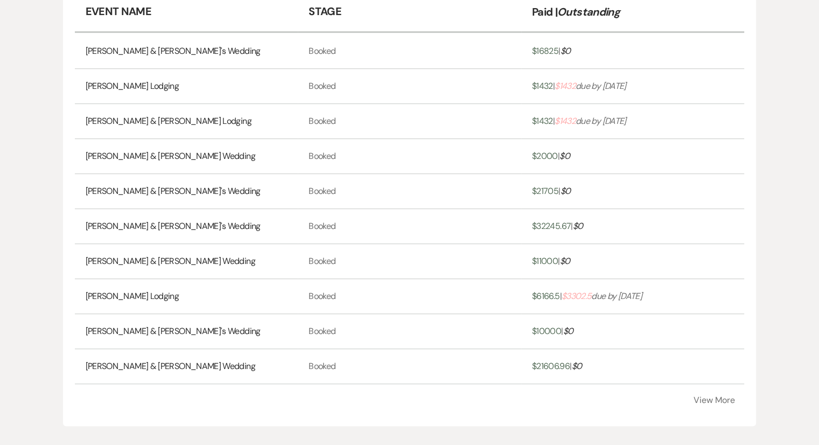
click at [713, 398] on button "View More" at bounding box center [713, 400] width 41 height 9
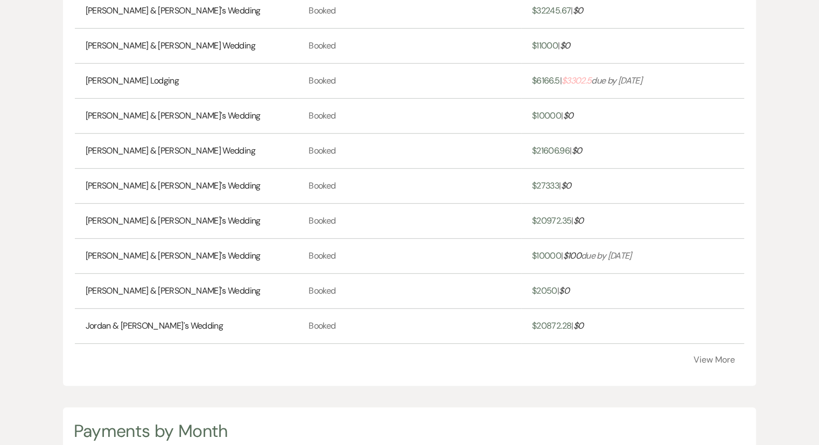
click at [708, 356] on button "View More" at bounding box center [713, 359] width 41 height 9
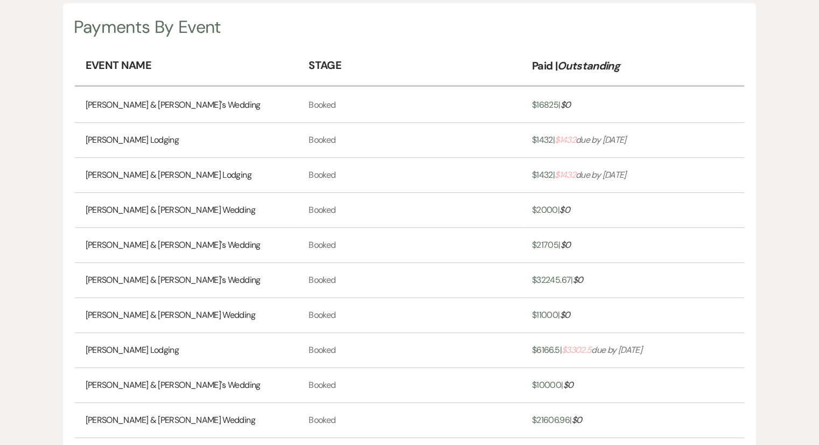
click at [396, 57] on th "Stage" at bounding box center [409, 66] width 223 height 40
click at [412, 36] on div "Payments By Event" at bounding box center [410, 27] width 672 height 26
